Goal: Communication & Community: Answer question/provide support

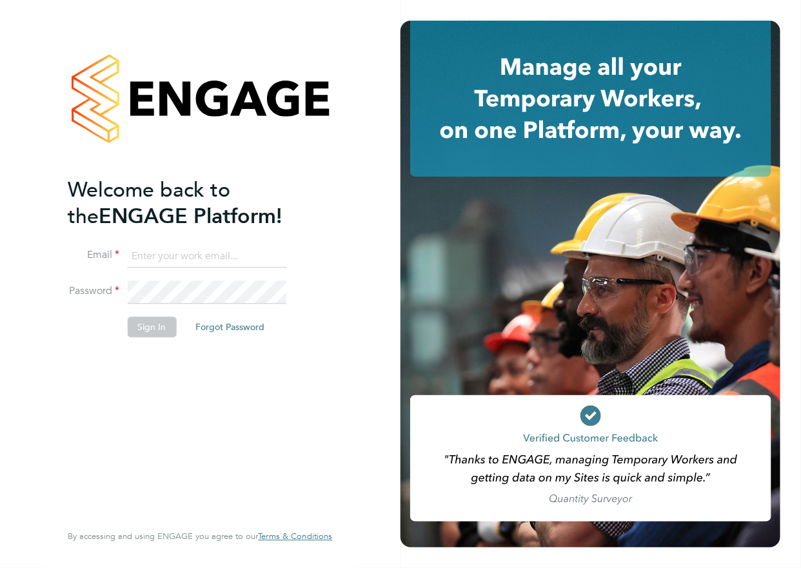
drag, startPoint x: 175, startPoint y: 237, endPoint x: 174, endPoint y: 254, distance: 16.8
click at [175, 239] on ng-template "Welcome back to the ENGAGE Platform! Email Password Sign In Forgot Password" at bounding box center [194, 264] width 252 height 174
click at [174, 254] on input at bounding box center [206, 256] width 159 height 23
type input "lowenna@omniapeople.com"
click at [157, 325] on button "Sign In" at bounding box center [151, 327] width 49 height 21
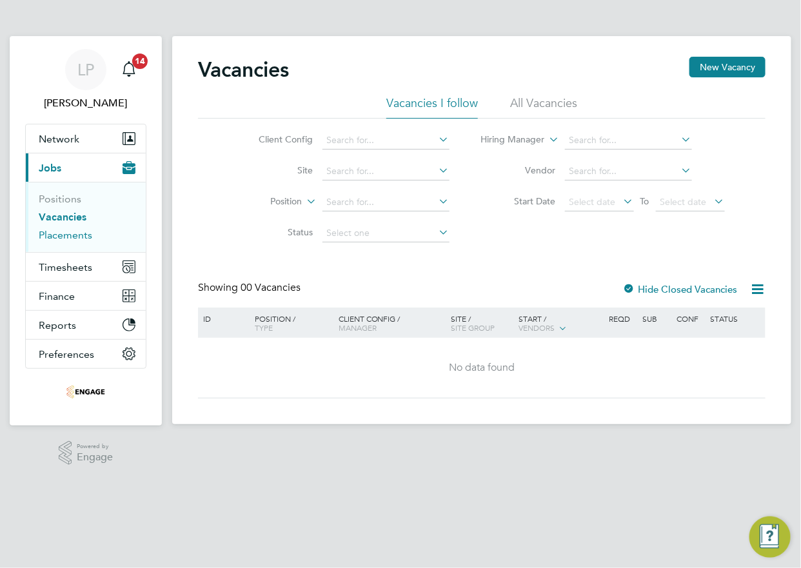
click at [79, 236] on link "Placements" at bounding box center [66, 235] width 54 height 12
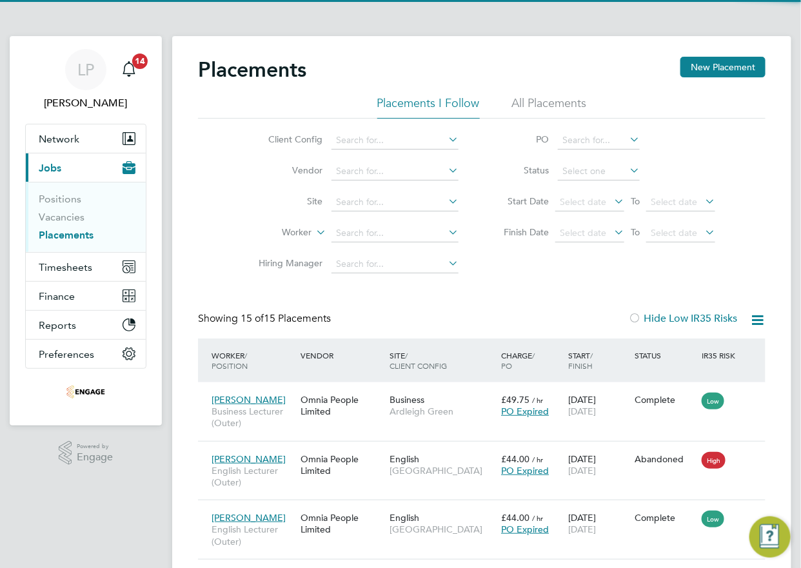
click at [539, 98] on li "All Placements" at bounding box center [549, 107] width 75 height 23
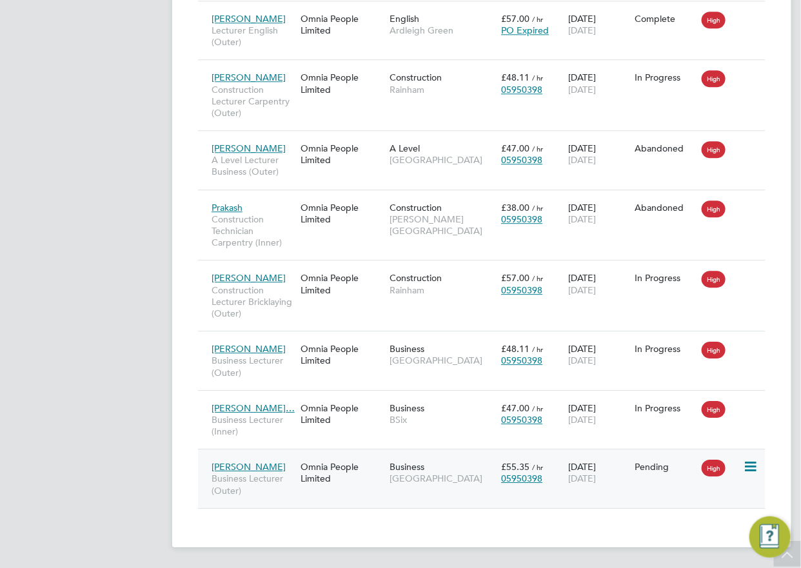
click at [497, 470] on div "Business Epping Forest Campus" at bounding box center [443, 473] width 112 height 36
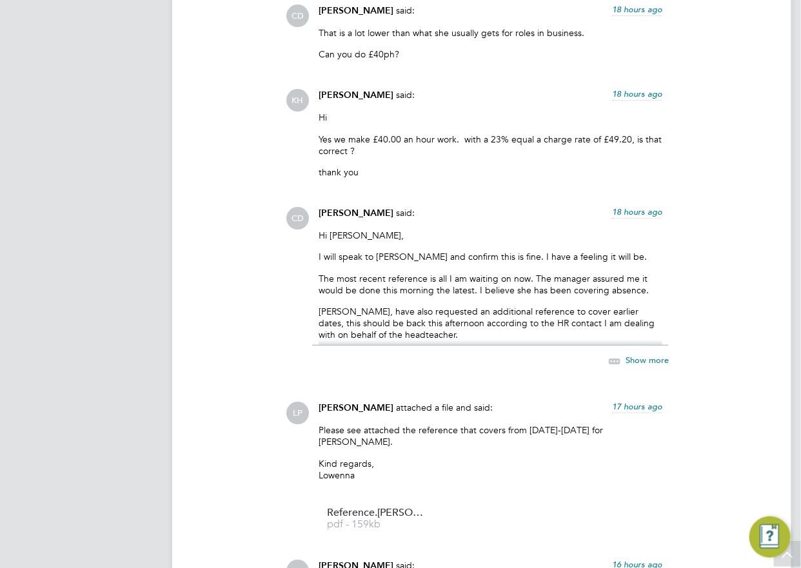
scroll to position [3547, 0]
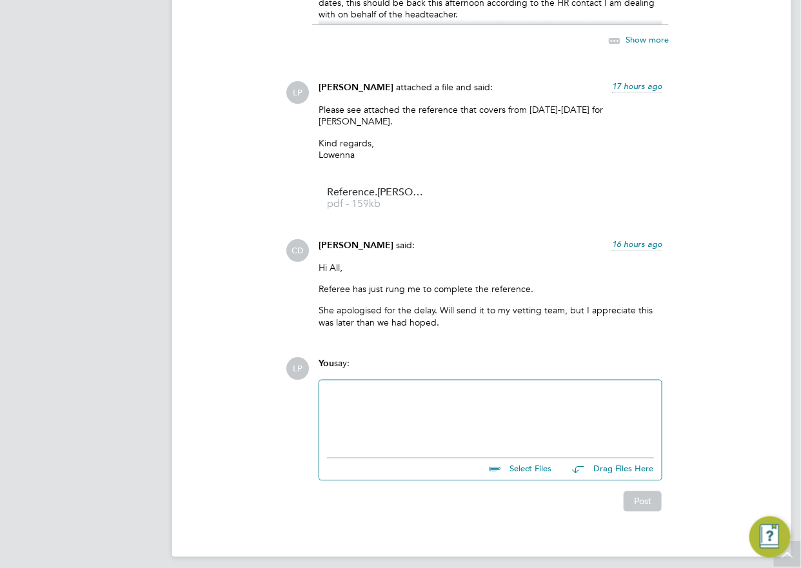
click at [442, 362] on div "You say:" at bounding box center [491, 368] width 344 height 23
click at [432, 397] on div at bounding box center [490, 415] width 327 height 55
click at [554, 412] on div "Please see attached a copy of the amended contract" at bounding box center [490, 418] width 327 height 12
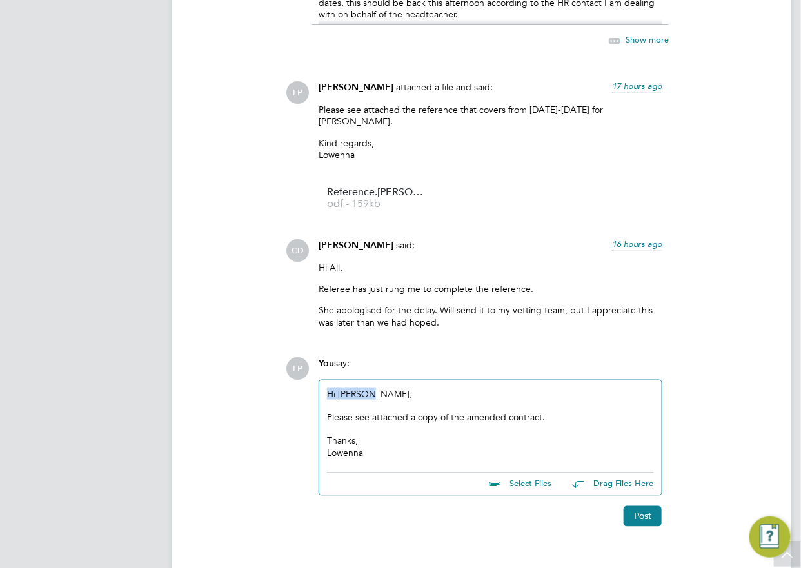
drag, startPoint x: 333, startPoint y: 382, endPoint x: 316, endPoint y: 383, distance: 16.8
click at [313, 382] on div "You say: Hi [PERSON_NAME], Please see attached a copy of the amended contract. …" at bounding box center [490, 426] width 357 height 139
click at [371, 388] on div "Hi [PERSON_NAME], Please see attached a copy of the amended contract. Thanks, […" at bounding box center [490, 423] width 327 height 70
drag, startPoint x: 345, startPoint y: 408, endPoint x: 553, endPoint y: 414, distance: 207.9
click at [553, 414] on div "Hi [PERSON_NAME], Please see attached a copy of the amended contract. Thanks, […" at bounding box center [490, 423] width 327 height 70
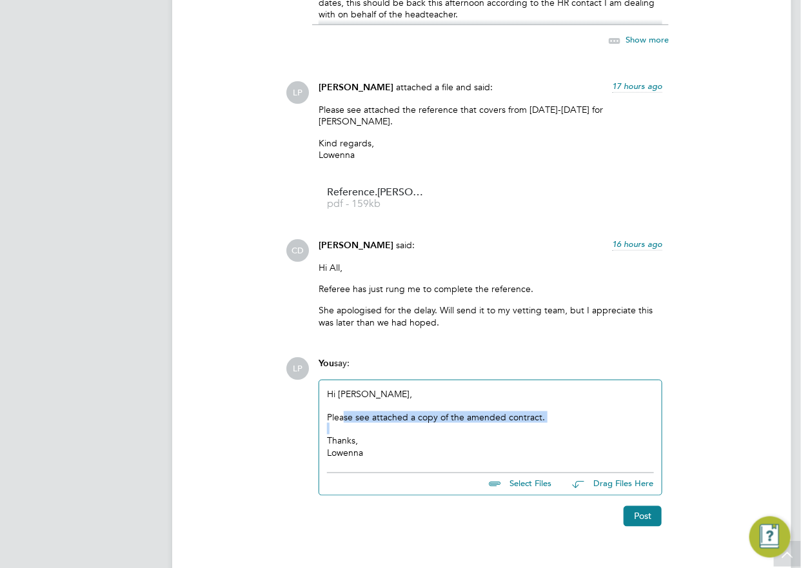
click at [447, 423] on div at bounding box center [490, 429] width 327 height 12
click at [376, 412] on div "Please see attached a copy of the amended contract." at bounding box center [490, 418] width 327 height 12
drag, startPoint x: 543, startPoint y: 405, endPoint x: 394, endPoint y: 405, distance: 149.7
click at [394, 412] on div "Please see attached a copy of the amended contract." at bounding box center [490, 418] width 327 height 12
click at [478, 423] on div at bounding box center [490, 429] width 327 height 12
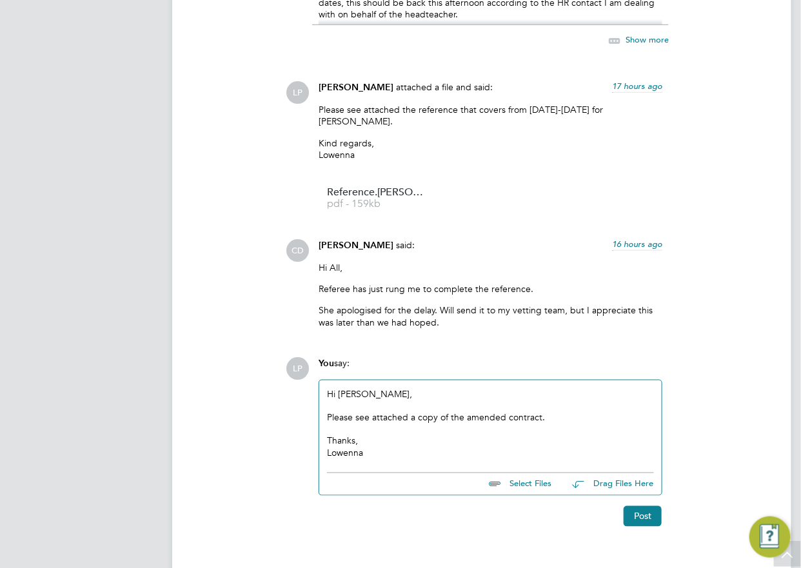
click at [525, 475] on input "file" at bounding box center [558, 483] width 194 height 18
type input "C:\fakepath\Client Contract387.doc"
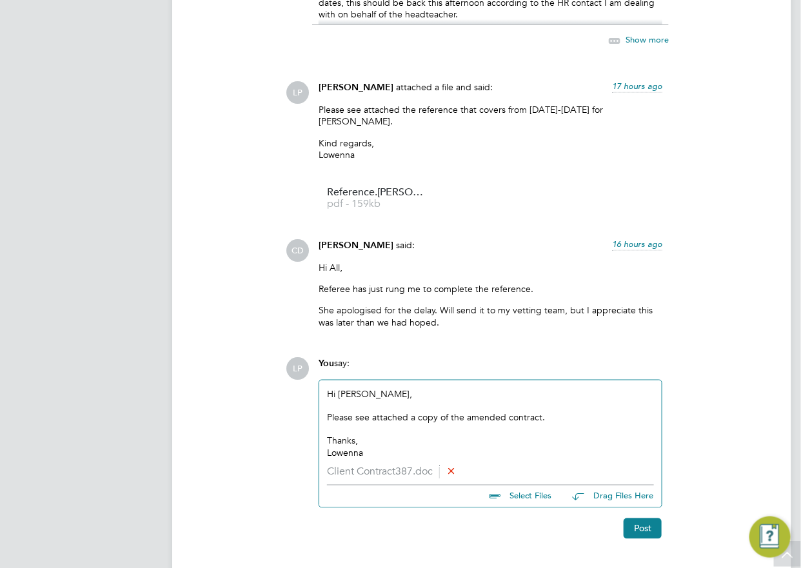
drag, startPoint x: 357, startPoint y: 379, endPoint x: 523, endPoint y: 394, distance: 166.4
click at [523, 400] on div at bounding box center [490, 406] width 327 height 12
click at [382, 388] on div "Hi [PERSON_NAME], Please see attached a copy of the amended contract. Thanks, […" at bounding box center [490, 423] width 327 height 70
click at [644, 525] on button "Post" at bounding box center [643, 529] width 38 height 21
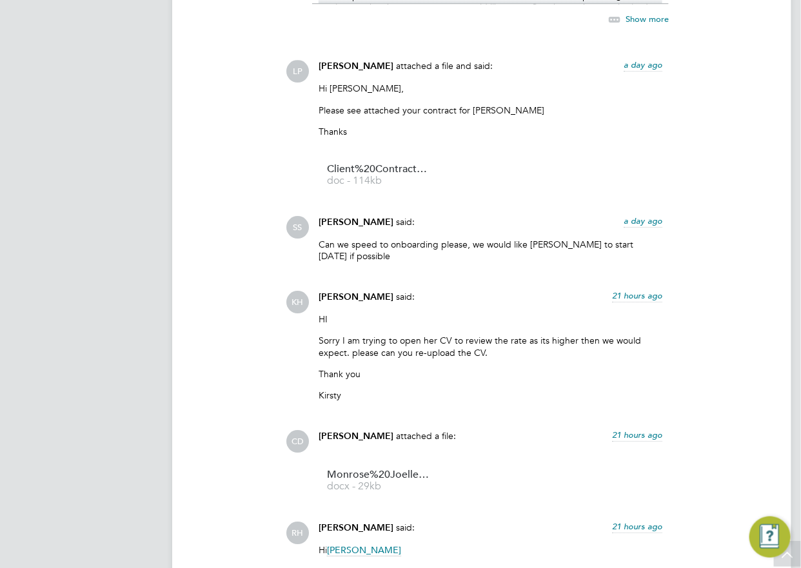
scroll to position [649, 0]
